Goal: Navigation & Orientation: Find specific page/section

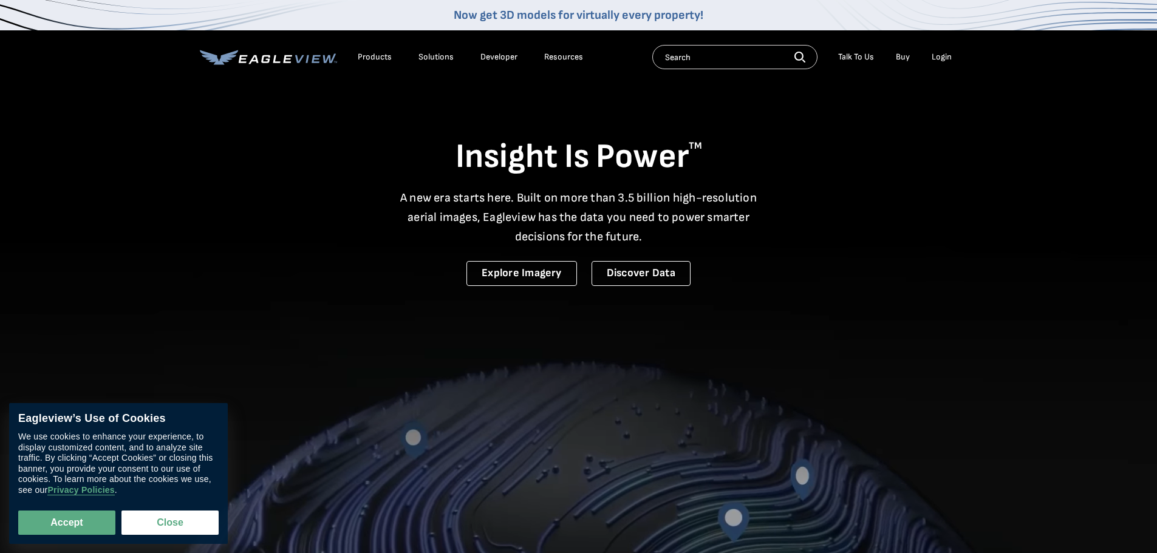
click at [945, 53] on div "Login" at bounding box center [942, 57] width 20 height 11
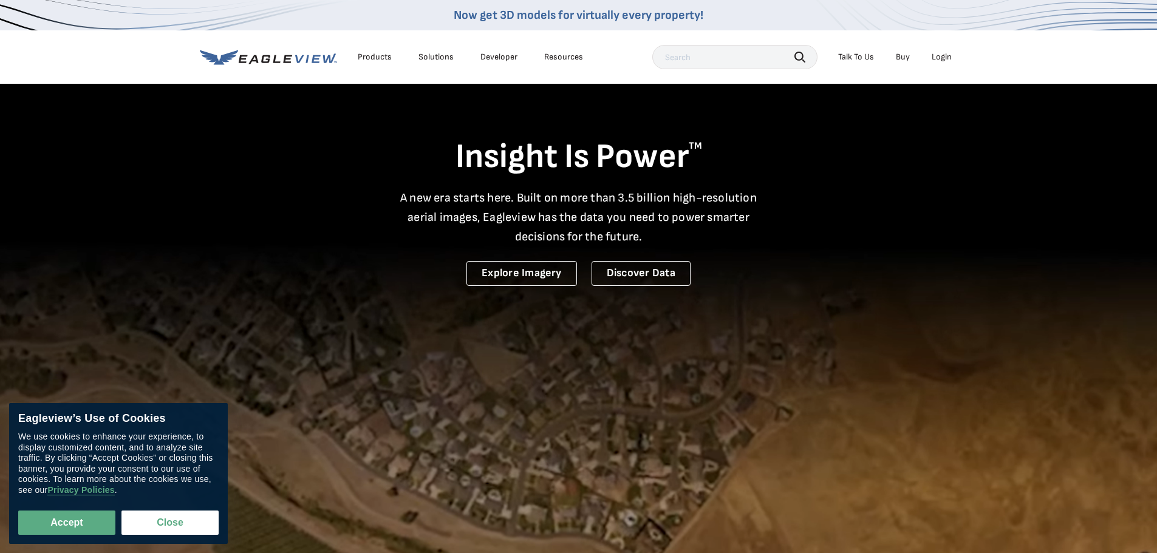
click at [939, 57] on div "Login" at bounding box center [942, 57] width 20 height 11
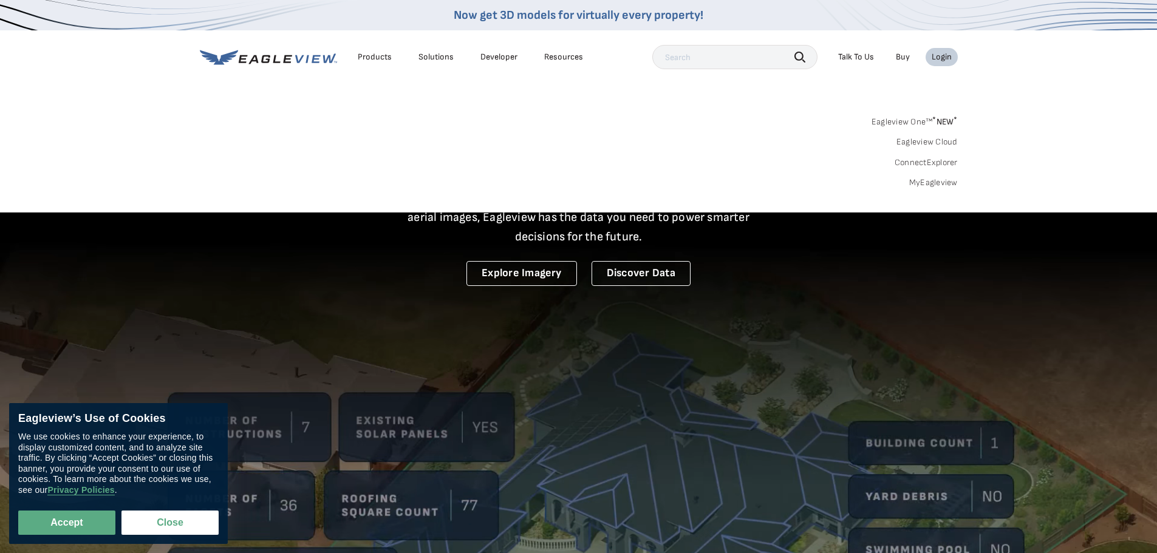
click at [908, 125] on link "Eagleview One™ * NEW *" at bounding box center [914, 120] width 86 height 14
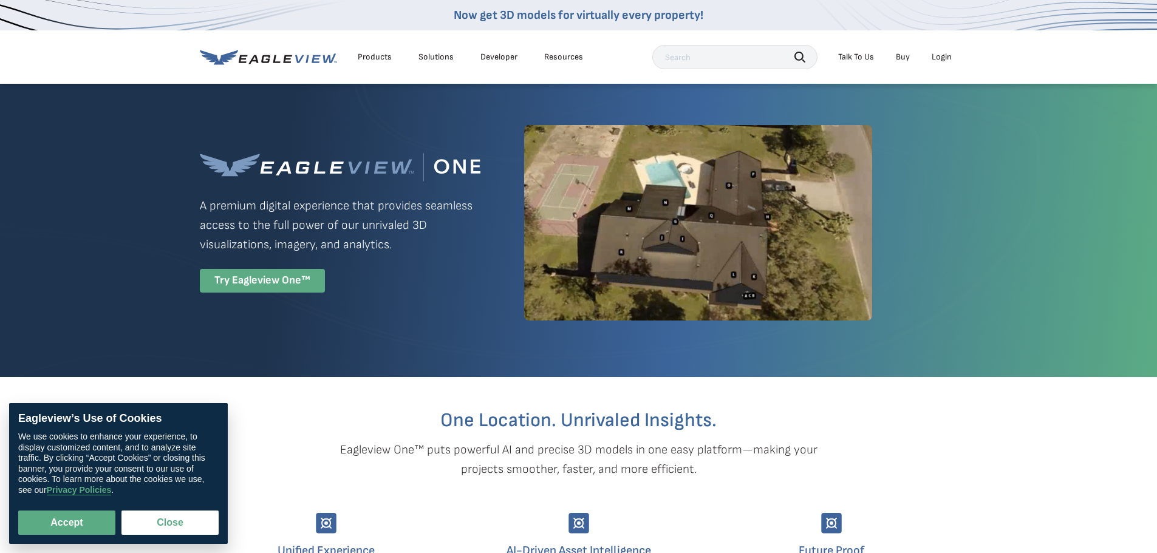
click at [282, 285] on div "Try Eagleview One™" at bounding box center [262, 281] width 125 height 24
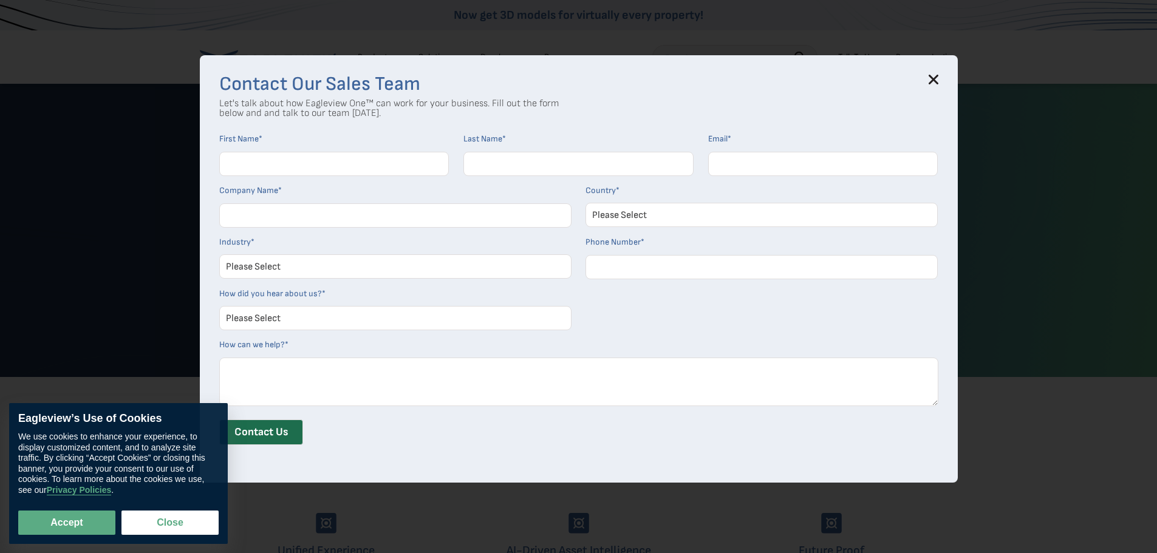
click at [949, 80] on div "Contact Our Sales Team Let's talk about how Eagleview One™ can work for your bu…" at bounding box center [579, 268] width 758 height 427
click at [938, 81] on icon at bounding box center [934, 80] width 10 height 10
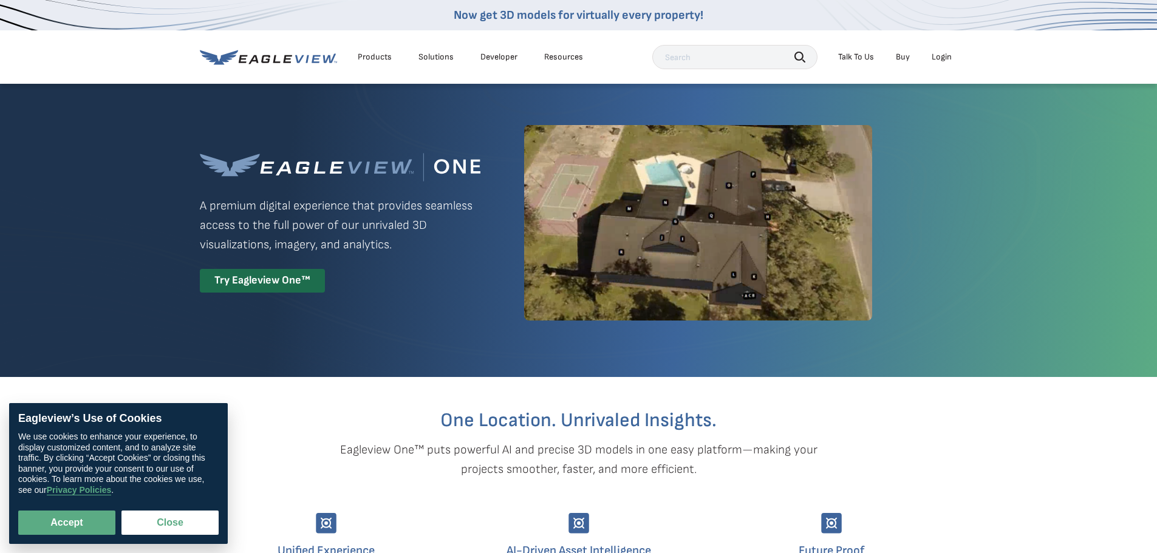
click at [945, 57] on div "Login" at bounding box center [942, 57] width 20 height 11
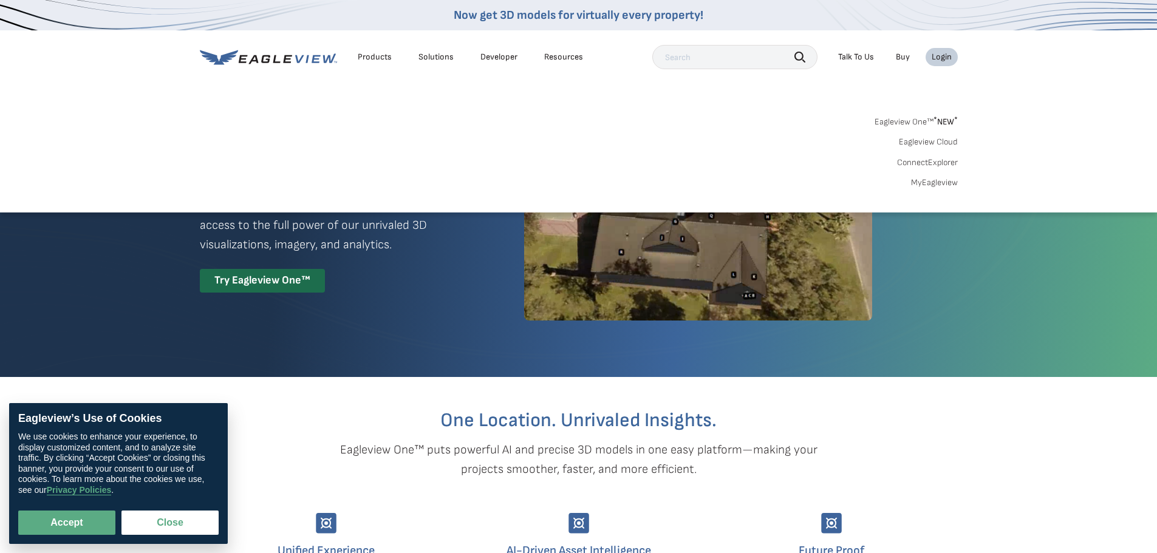
click at [935, 157] on link "ConnectExplorer" at bounding box center [927, 162] width 61 height 11
